Goal: Transaction & Acquisition: Purchase product/service

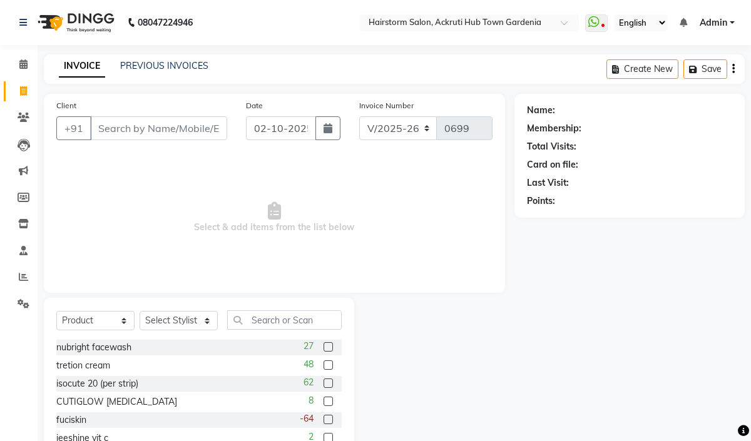
select select "7169"
select select "product"
click at [111, 133] on input "Client" at bounding box center [158, 128] width 137 height 24
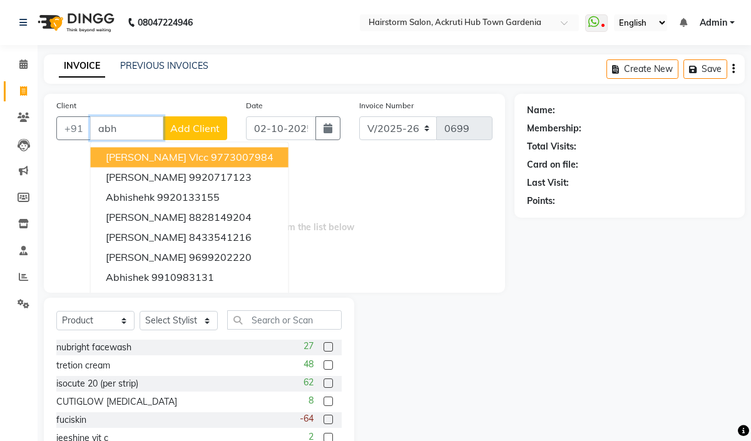
click at [114, 125] on input "abh" at bounding box center [126, 128] width 73 height 24
type input "a"
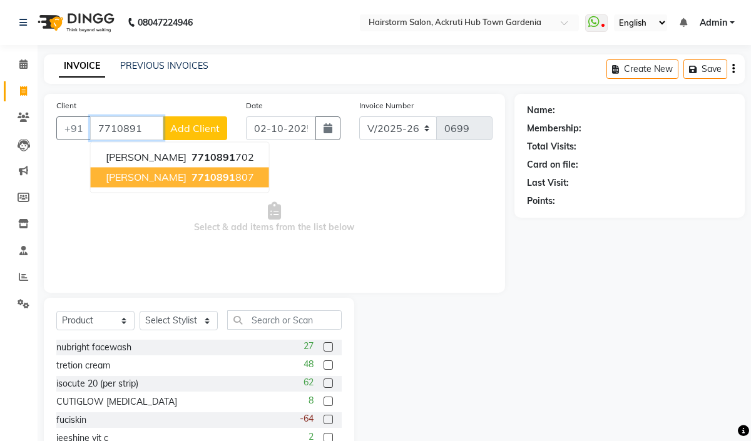
click at [227, 186] on button "abhishek priyadarshi 7710891 807" at bounding box center [180, 177] width 178 height 20
type input "7710891807"
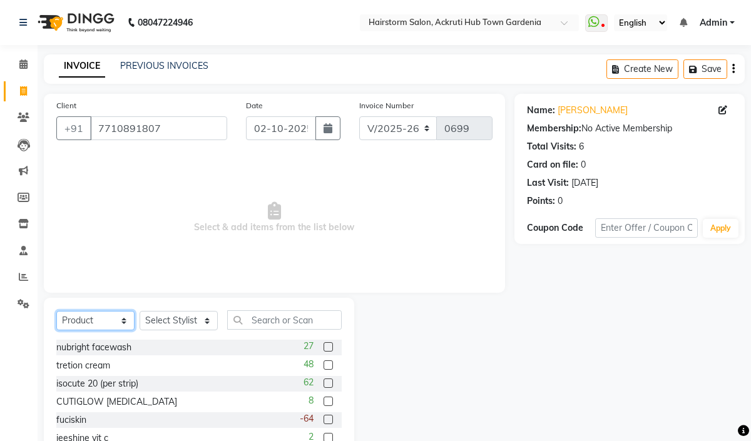
click at [113, 320] on select "Select Service Product Membership Package Voucher Prepaid Gift Card" at bounding box center [95, 320] width 78 height 19
select select "service"
click at [56, 311] on select "Select Service Product Membership Package Voucher Prepaid Gift Card" at bounding box center [95, 320] width 78 height 19
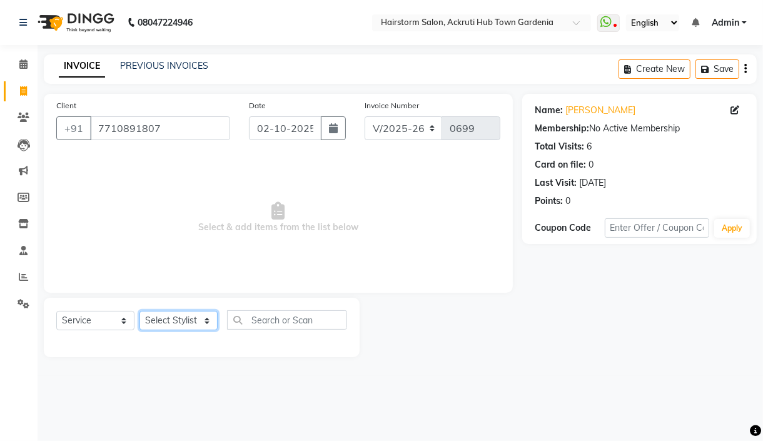
click at [188, 321] on select "Select Stylist Farha monali neha nishu sarika" at bounding box center [178, 320] width 78 height 19
click at [255, 251] on span "Select & add items from the list below" at bounding box center [278, 217] width 444 height 125
click at [126, 133] on input "7710891807" at bounding box center [160, 128] width 140 height 24
click at [435, 26] on input "text" at bounding box center [468, 24] width 181 height 13
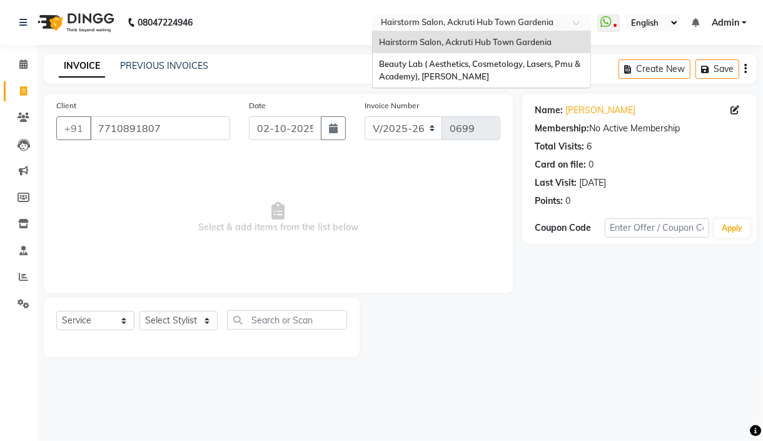
click at [423, 48] on div "Hairstorm Salon, Ackruti Hub Town Gardenia" at bounding box center [482, 42] width 218 height 23
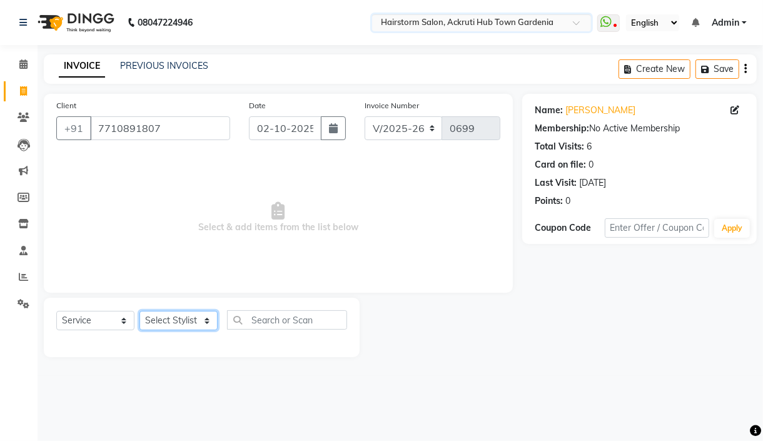
click at [189, 330] on select "Select Stylist Farha monali neha nishu sarika" at bounding box center [178, 320] width 78 height 19
drag, startPoint x: 278, startPoint y: 245, endPoint x: 319, endPoint y: 148, distance: 105.7
click at [278, 245] on span "Select & add items from the list below" at bounding box center [278, 217] width 444 height 125
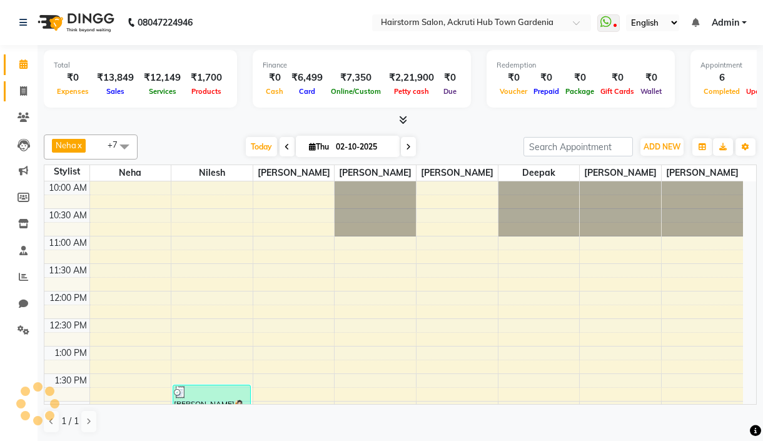
click at [33, 85] on span at bounding box center [24, 91] width 22 height 14
click at [26, 88] on span at bounding box center [24, 91] width 22 height 14
select select "service"
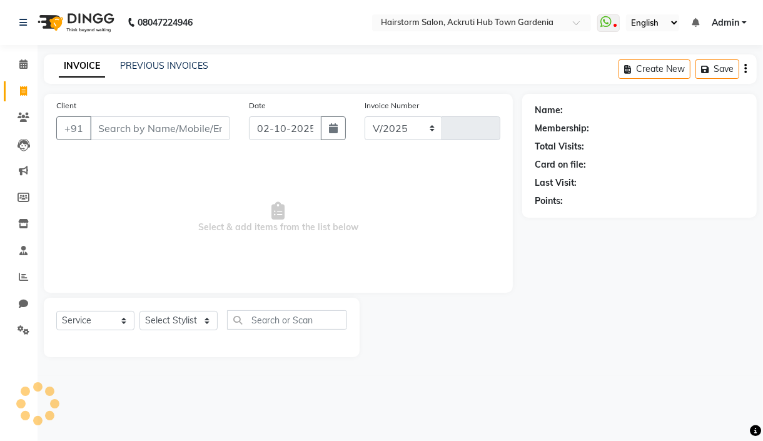
select select "279"
type input "1524"
click at [132, 126] on input "Client" at bounding box center [160, 128] width 140 height 24
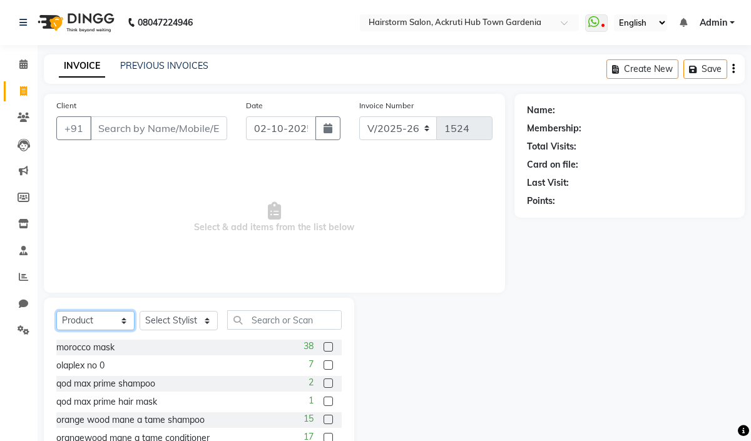
click at [118, 326] on select "Select Service Product Membership Package Voucher Prepaid Gift Card" at bounding box center [95, 320] width 78 height 19
select select "service"
click at [56, 311] on select "Select Service Product Membership Package Voucher Prepaid Gift Card" at bounding box center [95, 320] width 78 height 19
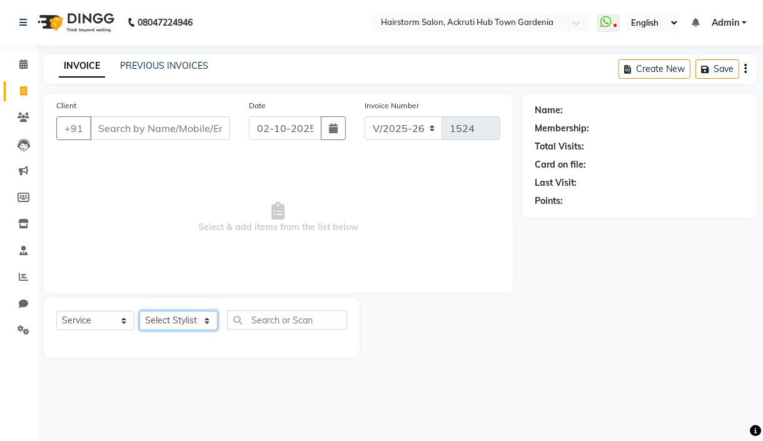
click at [193, 315] on select "Select Stylist [PERSON_NAME] deepak [PERSON_NAME] Neha [PERSON_NAME] [PERSON_NA…" at bounding box center [178, 320] width 78 height 19
select select "59938"
click at [139, 311] on select "Select Stylist [PERSON_NAME] deepak [PERSON_NAME] Neha [PERSON_NAME] [PERSON_NA…" at bounding box center [178, 320] width 78 height 19
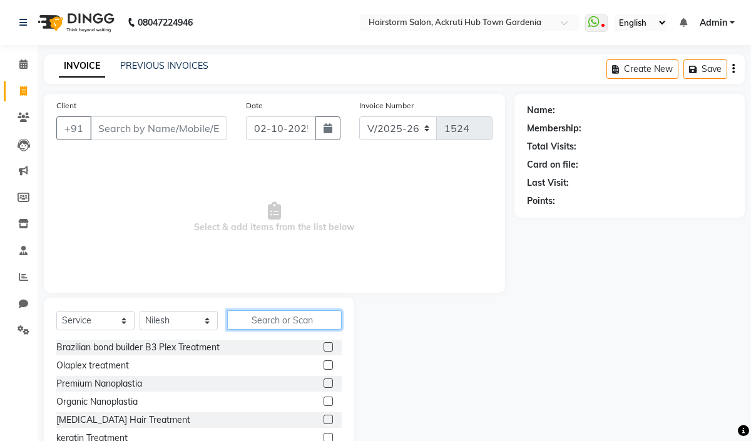
click at [269, 320] on input "text" at bounding box center [284, 319] width 114 height 19
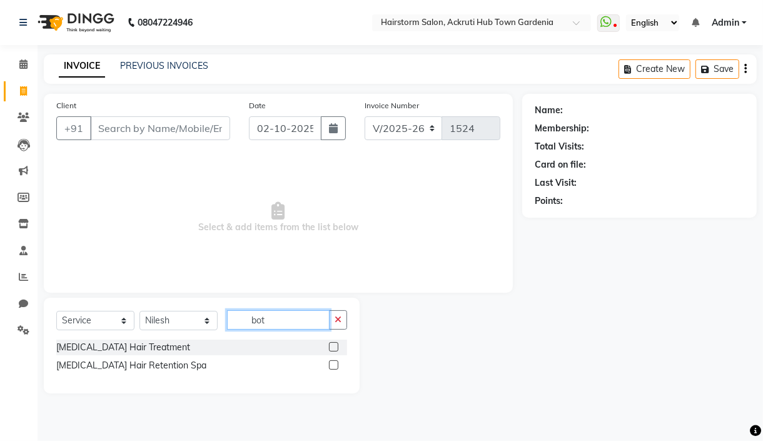
type input "bot"
click at [334, 348] on label at bounding box center [333, 346] width 9 height 9
click at [334, 348] on input "checkbox" at bounding box center [333, 347] width 8 height 8
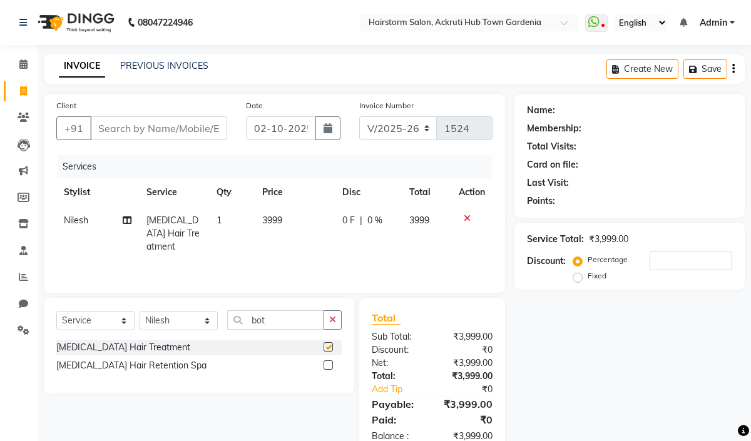
checkbox input "false"
click at [286, 218] on td "3999" at bounding box center [295, 233] width 80 height 54
select select "59938"
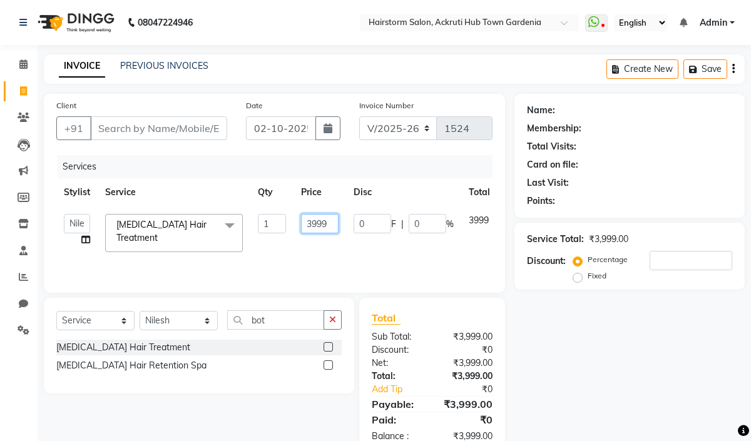
click at [331, 223] on input "3999" at bounding box center [320, 223] width 38 height 19
type input "3"
type input "1500"
click at [282, 264] on div "Services Stylist Service Qty Price Disc Total Action [PERSON_NAME] deepak [PERS…" at bounding box center [274, 217] width 436 height 125
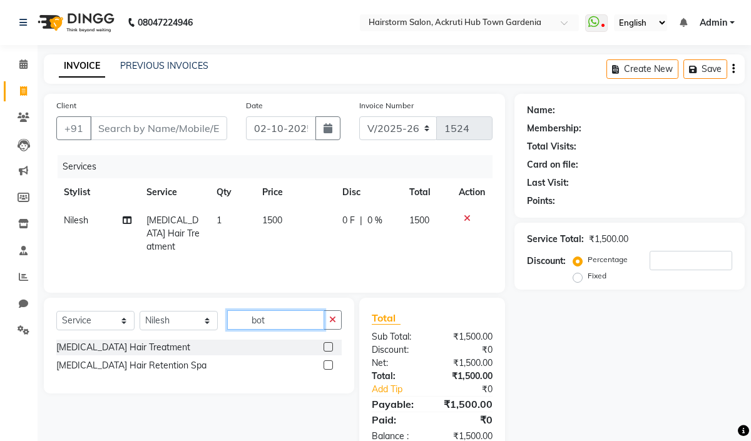
click at [271, 315] on input "bot" at bounding box center [275, 319] width 97 height 19
type input "b"
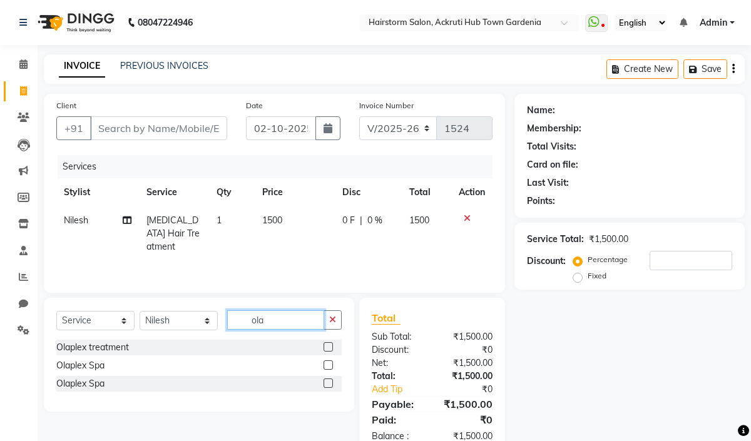
type input "ola"
click at [327, 345] on label at bounding box center [327, 346] width 9 height 9
click at [327, 345] on input "checkbox" at bounding box center [327, 347] width 8 height 8
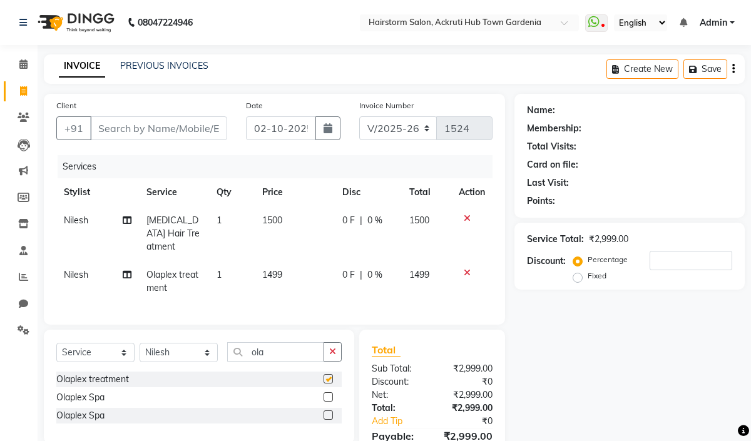
checkbox input "false"
click at [286, 261] on td "1499" at bounding box center [295, 281] width 80 height 41
select select "59938"
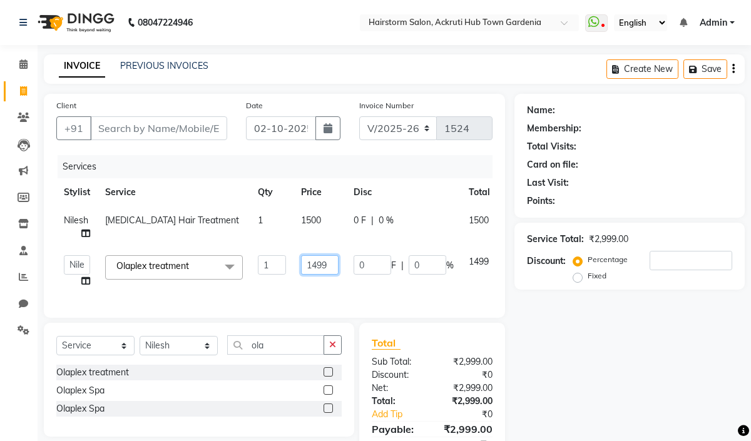
click at [323, 265] on input "1499" at bounding box center [320, 264] width 38 height 19
click at [333, 265] on input "1499" at bounding box center [320, 264] width 38 height 19
type input "1"
type input "1000"
click at [278, 300] on div "Services Stylist Service Qty Price Disc Total Action Nilesh [MEDICAL_DATA] Hair…" at bounding box center [274, 230] width 436 height 150
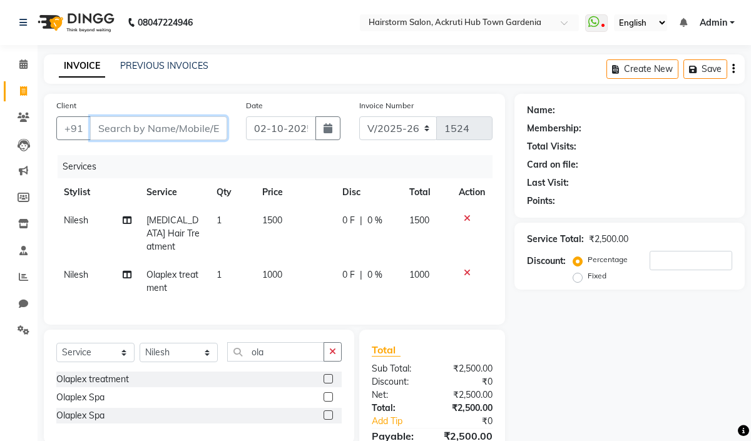
click at [167, 128] on input "Client" at bounding box center [158, 128] width 137 height 24
paste input "7710891807"
type input "7710891807"
type input "0"
type input "7710891807"
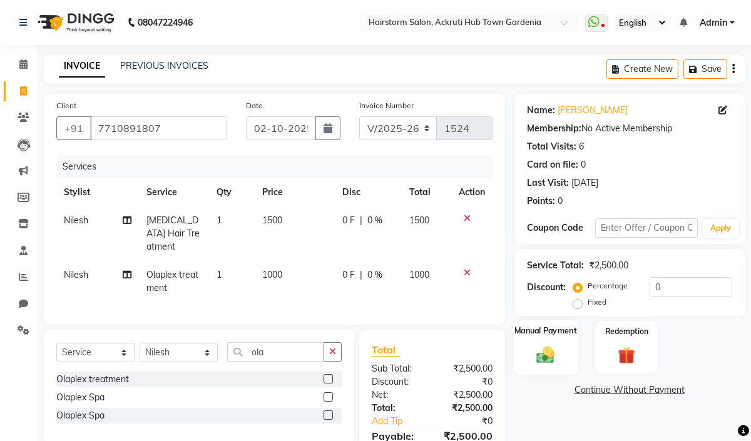
click at [544, 344] on div "Manual Payment" at bounding box center [545, 347] width 65 height 55
click at [650, 392] on span "GPay" at bounding box center [652, 390] width 26 height 14
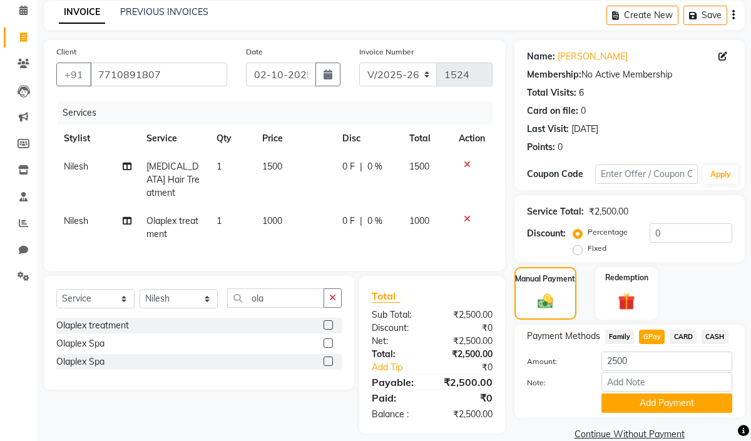
scroll to position [76, 0]
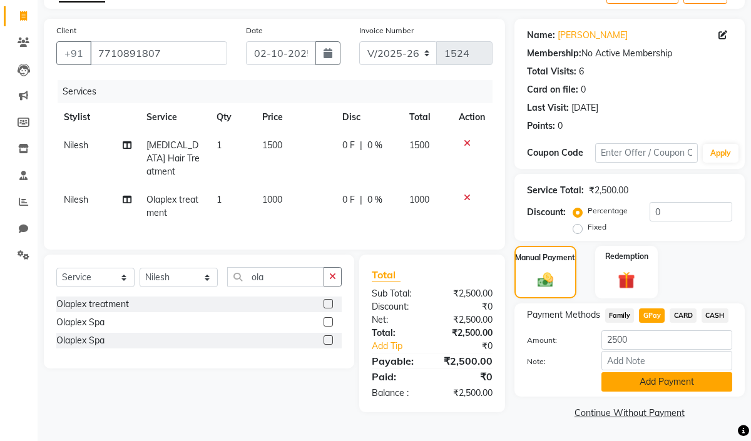
click at [652, 387] on button "Add Payment" at bounding box center [666, 381] width 131 height 19
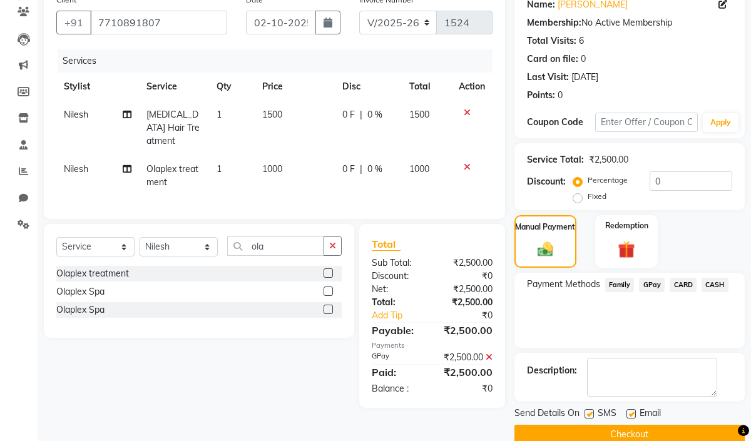
scroll to position [127, 0]
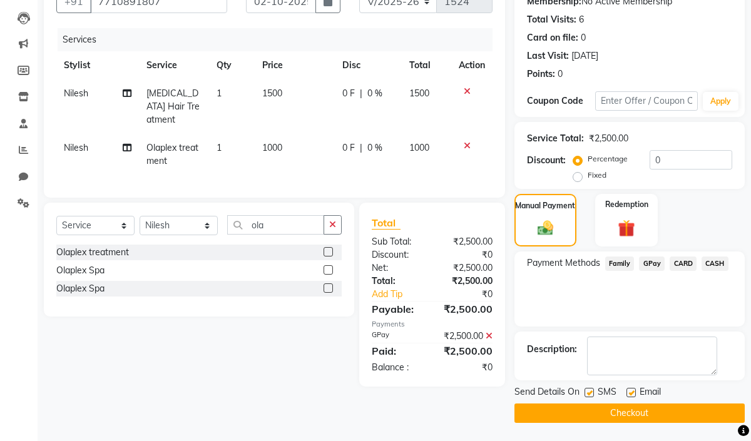
click at [636, 410] on button "Checkout" at bounding box center [629, 412] width 230 height 19
